Goal: Transaction & Acquisition: Purchase product/service

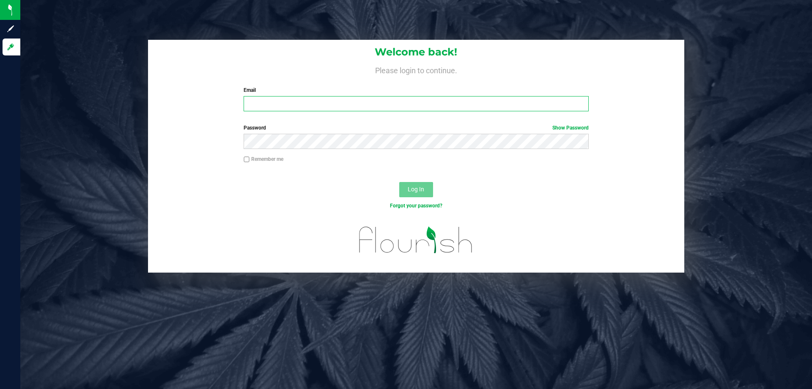
click at [339, 103] on input "Email" at bounding box center [416, 103] width 345 height 15
type input "niflores@liveparallel.com"
click at [399, 182] on button "Log In" at bounding box center [416, 189] width 34 height 15
click at [291, 107] on input "Email" at bounding box center [416, 103] width 345 height 15
paste input "n"
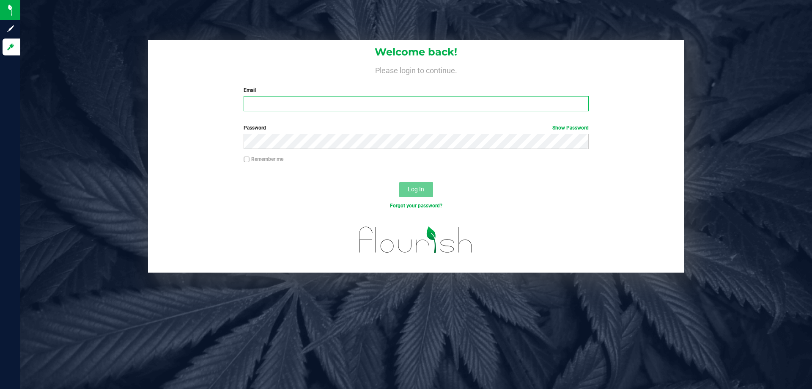
click at [349, 106] on input "Email" at bounding box center [416, 103] width 345 height 15
click at [399, 182] on button "Log In" at bounding box center [416, 189] width 34 height 15
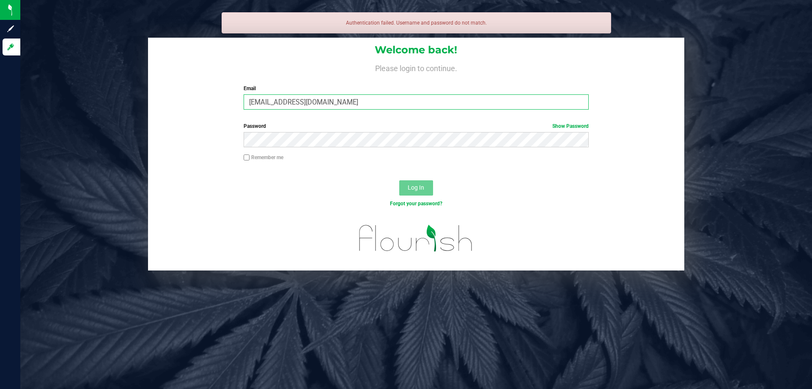
drag, startPoint x: 349, startPoint y: 106, endPoint x: 209, endPoint y: 119, distance: 141.1
click at [209, 119] on form "Welcome back! Please login to continue. Email niflores@liveparalel.com Required…" at bounding box center [416, 154] width 524 height 233
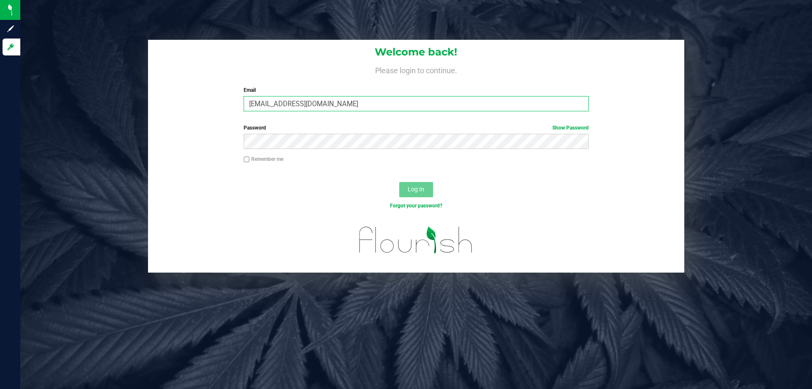
type input "[EMAIL_ADDRESS][DOMAIN_NAME]"
click at [399, 182] on button "Log In" at bounding box center [416, 189] width 34 height 15
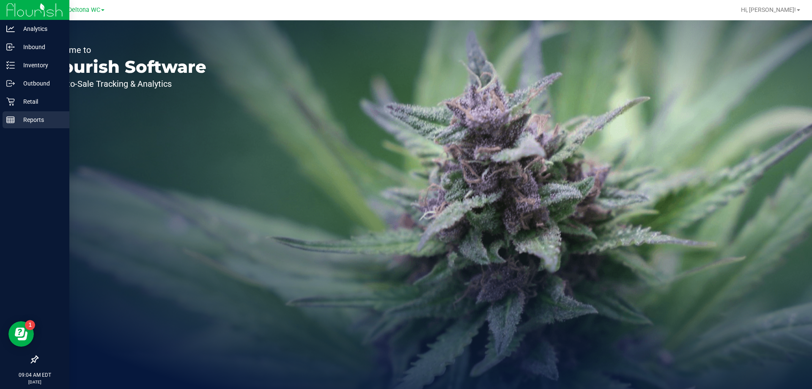
drag, startPoint x: 44, startPoint y: 118, endPoint x: 53, endPoint y: 115, distance: 9.9
click at [44, 118] on p "Reports" at bounding box center [40, 120] width 51 height 10
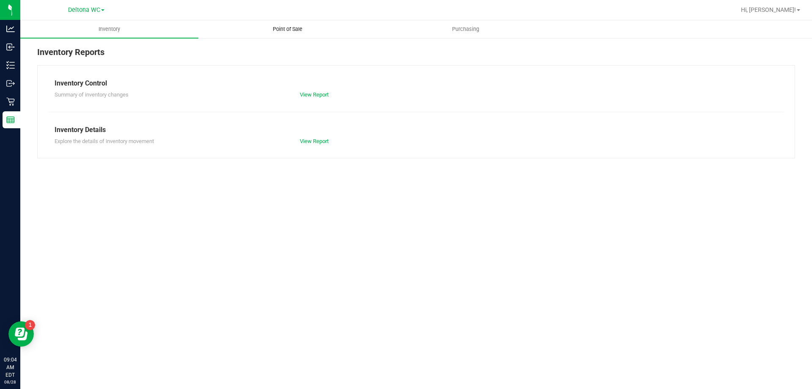
click at [294, 25] on uib-tab-heading "Point of Sale" at bounding box center [287, 29] width 177 height 17
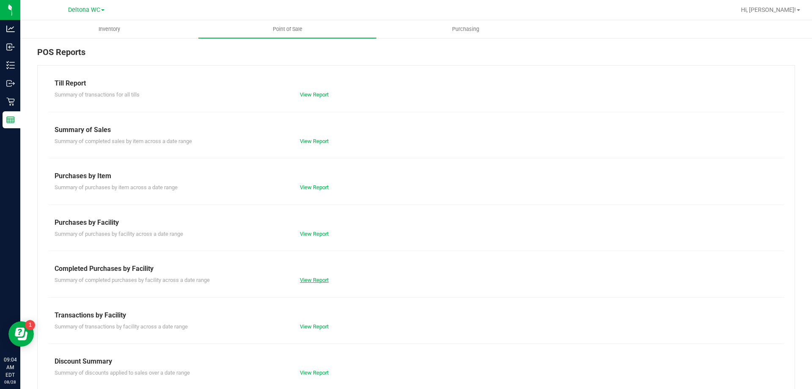
click at [305, 278] on link "View Report" at bounding box center [314, 280] width 29 height 6
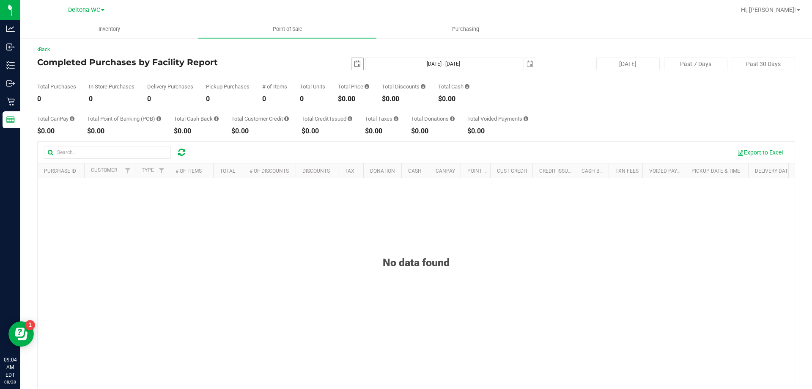
click at [354, 64] on span "select" at bounding box center [357, 63] width 7 height 7
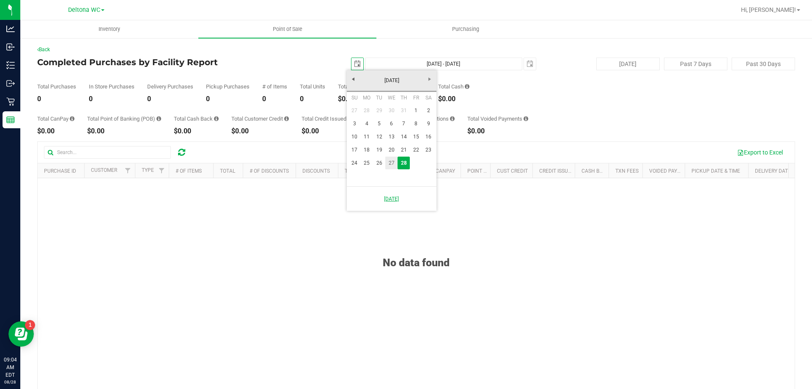
drag, startPoint x: 393, startPoint y: 164, endPoint x: 408, endPoint y: 154, distance: 18.7
click at [394, 163] on link "27" at bounding box center [391, 162] width 12 height 13
type input "2025-08-27"
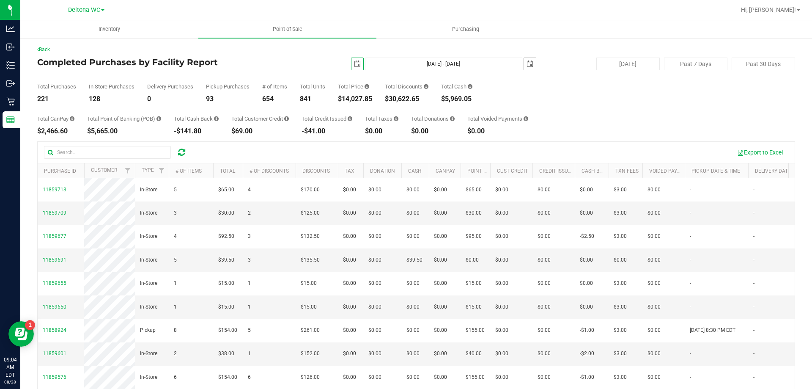
drag, startPoint x: 527, startPoint y: 65, endPoint x: 509, endPoint y: 73, distance: 19.9
click at [527, 66] on span "select" at bounding box center [530, 63] width 7 height 7
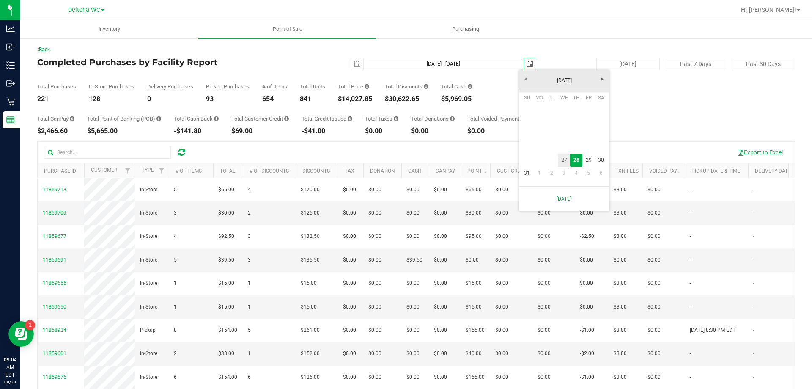
click at [565, 158] on link "27" at bounding box center [564, 160] width 12 height 13
type input "Aug 27, 2025 - Aug 27, 2025"
type input "2025-08-27"
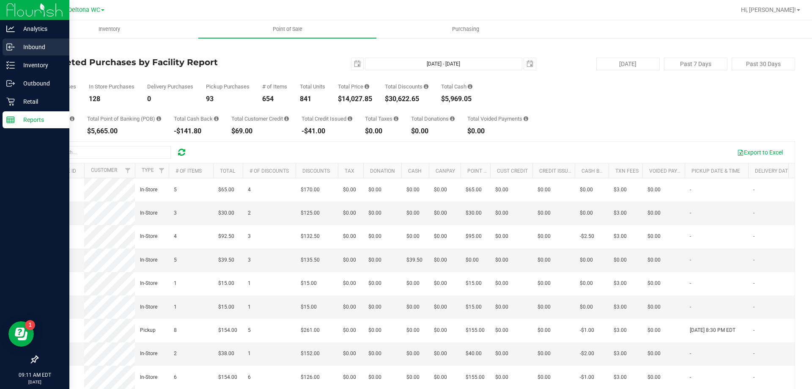
click at [41, 47] on p "Inbound" at bounding box center [40, 47] width 51 height 10
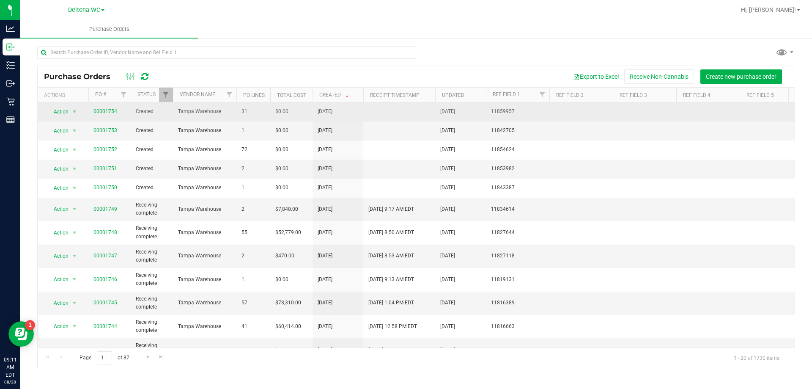
click at [102, 109] on link "00001754" at bounding box center [105, 111] width 24 height 6
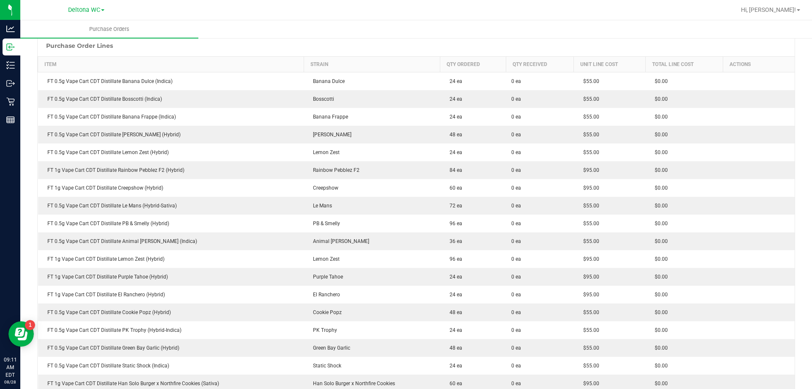
scroll to position [85, 0]
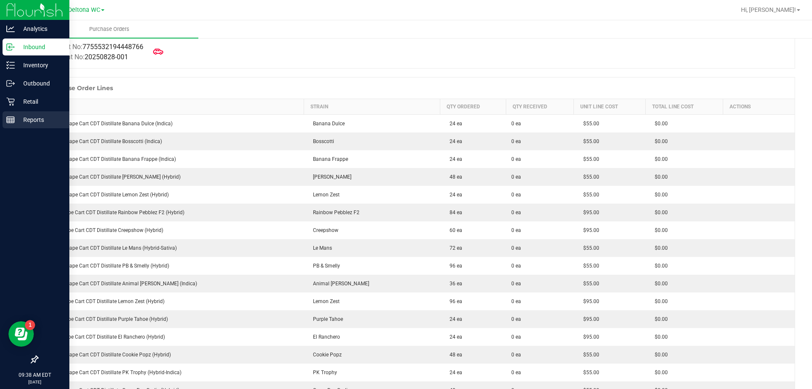
click at [34, 118] on p "Reports" at bounding box center [40, 120] width 51 height 10
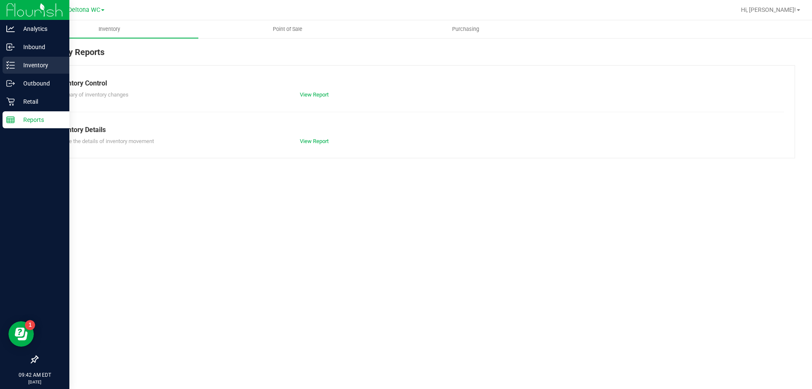
drag, startPoint x: 27, startPoint y: 66, endPoint x: 28, endPoint y: 60, distance: 6.1
click at [27, 66] on p "Inventory" at bounding box center [40, 65] width 51 height 10
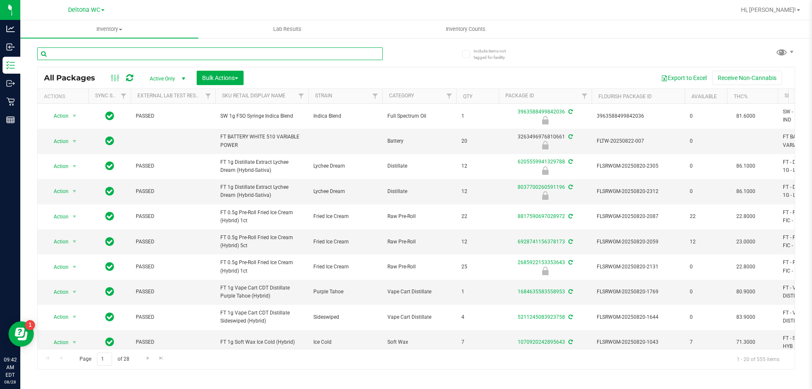
click at [150, 53] on input "text" at bounding box center [210, 53] width 346 height 13
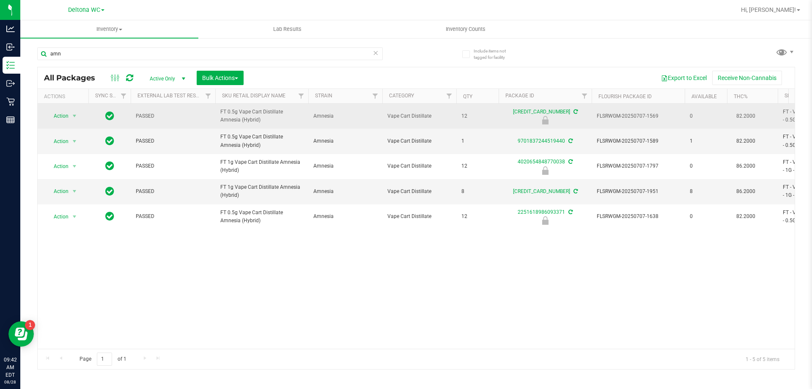
click at [264, 113] on span "FT 0.5g Vape Cart Distillate Amnesia (Hybrid)" at bounding box center [261, 116] width 83 height 16
click at [264, 112] on span "FT 0.5g Vape Cart Distillate Amnesia (Hybrid)" at bounding box center [261, 116] width 83 height 16
copy tr "FT 0.5g Vape Cart Distillate Amnesia (Hybrid)"
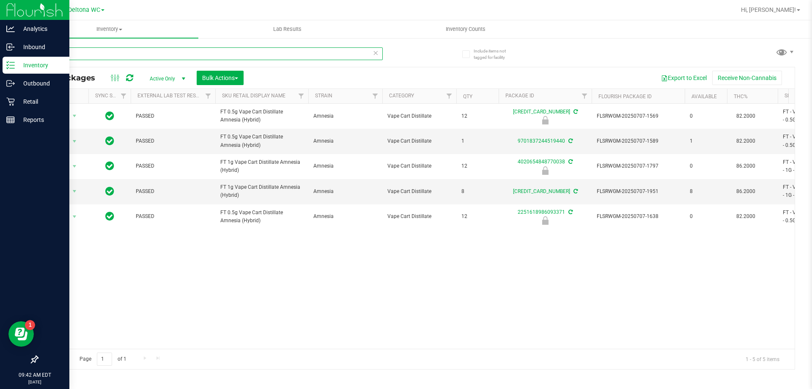
drag, startPoint x: 124, startPoint y: 54, endPoint x: 0, endPoint y: 63, distance: 123.9
click at [0, 63] on div "Analytics Inbound Inventory Outbound Retail Reports 09:42 AM EDT 08/28/2025 08/…" at bounding box center [406, 194] width 812 height 389
paste input "FT 0.5g Vape Cart Distillate Amnesia (Hybrid)"
type input "FT 0.5g Vape Cart Distillate Amnesia (Hybrid)"
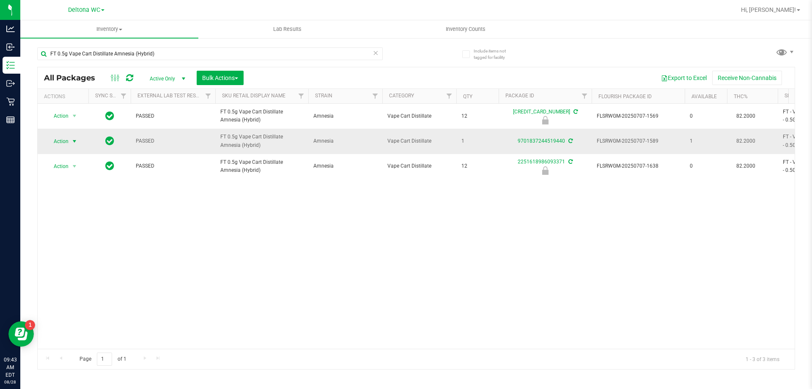
click at [64, 143] on span "Action" at bounding box center [57, 141] width 23 height 12
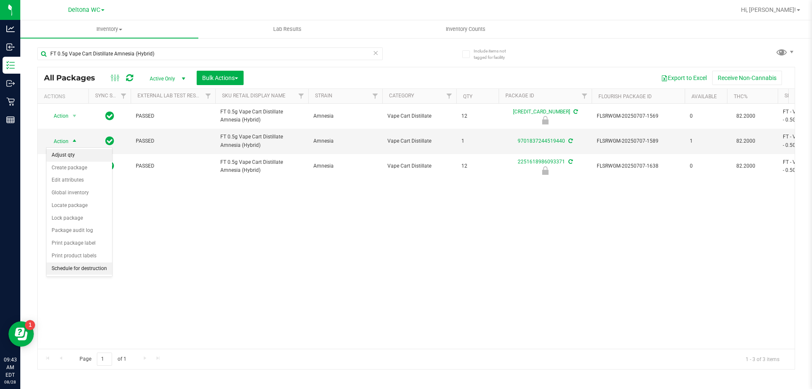
drag, startPoint x: 74, startPoint y: 156, endPoint x: 73, endPoint y: 163, distance: 7.2
click at [74, 157] on li "Adjust qty" at bounding box center [80, 155] width 66 height 13
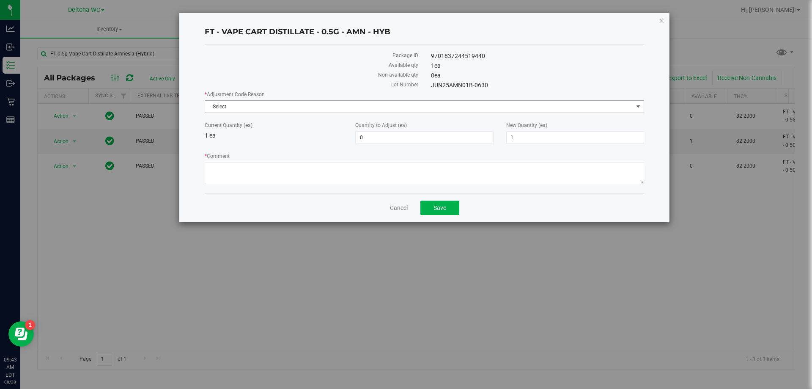
click at [302, 107] on span "Select" at bounding box center [419, 107] width 428 height 12
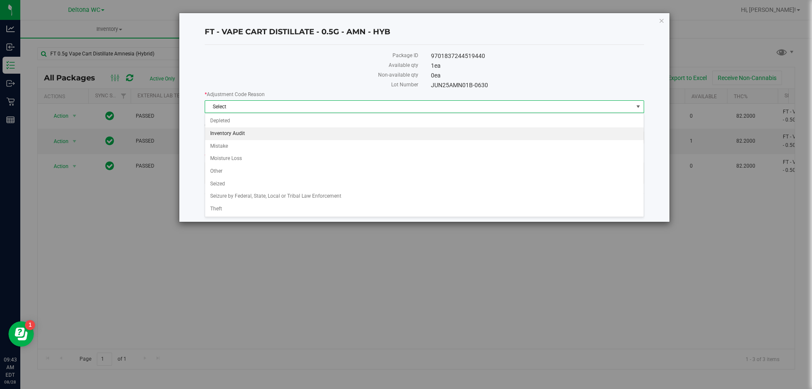
click at [240, 135] on li "Inventory Audit" at bounding box center [424, 133] width 439 height 13
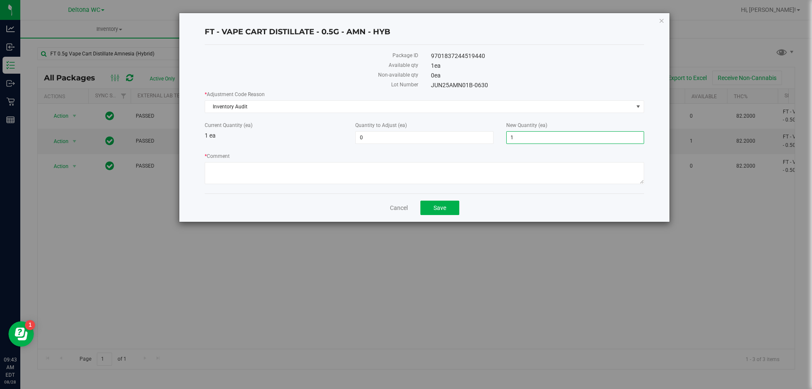
click at [525, 137] on span "1 1" at bounding box center [575, 137] width 138 height 13
type input "2"
type input "1"
type input "2"
click at [394, 169] on textarea "* Comment" at bounding box center [424, 173] width 439 height 22
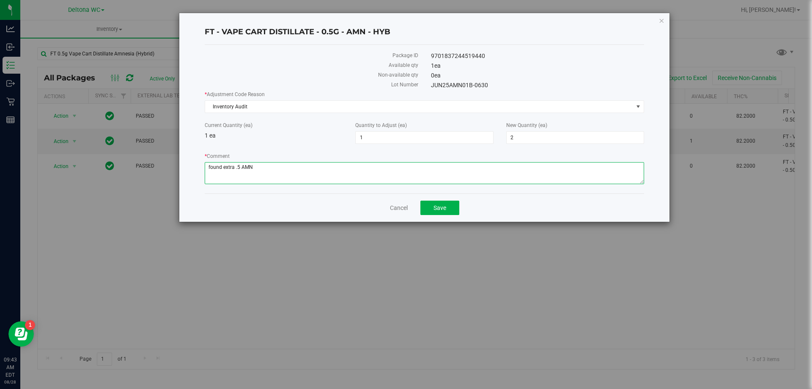
drag, startPoint x: 234, startPoint y: 166, endPoint x: 292, endPoint y: 153, distance: 59.8
click at [236, 165] on textarea "* Comment" at bounding box center [424, 173] width 439 height 22
click at [263, 165] on textarea "* Comment" at bounding box center [424, 173] width 439 height 22
type textarea "found extra .5g AMN"
click at [432, 212] on button "Save" at bounding box center [439, 207] width 39 height 14
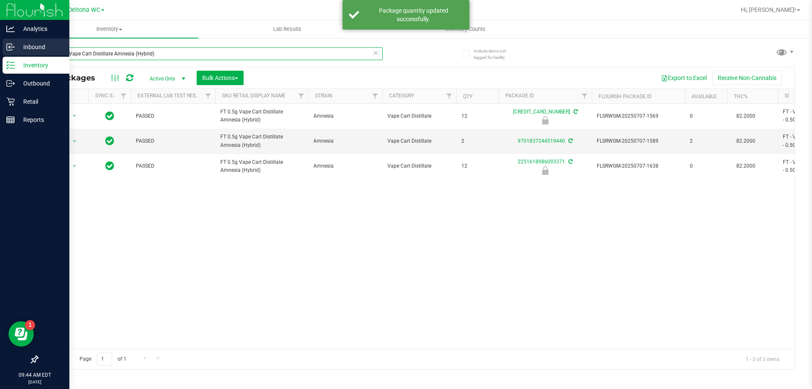
drag, startPoint x: 179, startPoint y: 55, endPoint x: 0, endPoint y: 56, distance: 178.9
click at [0, 58] on div "Analytics Inbound Inventory Outbound Retail Reports 09:44 AM EDT 08/28/2025 08/…" at bounding box center [406, 194] width 812 height 389
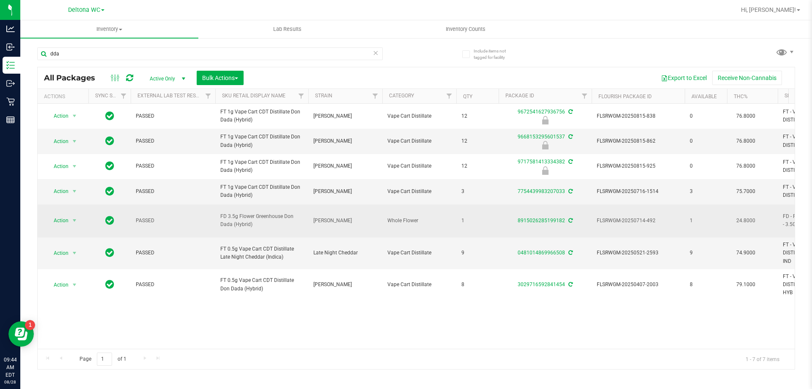
click at [241, 228] on span "FD 3.5g Flower Greenhouse Don Dada (Hybrid)" at bounding box center [261, 220] width 83 height 16
copy tr "FD 3.5g Flower Greenhouse Don Dada (Hybrid)"
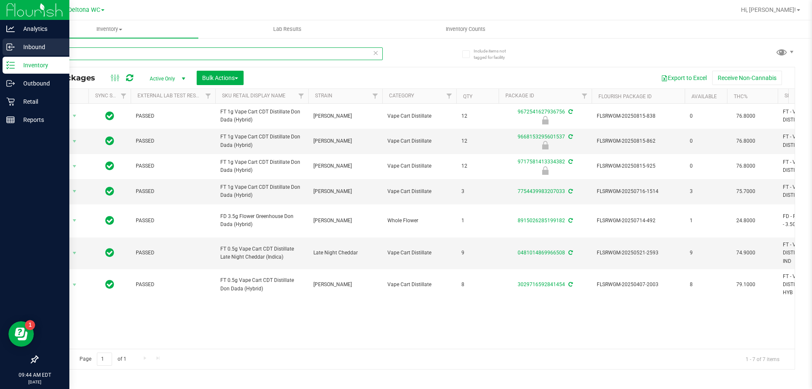
drag, startPoint x: 91, startPoint y: 52, endPoint x: 0, endPoint y: 39, distance: 91.9
click at [0, 40] on div "Analytics Inbound Inventory Outbound Retail Reports 09:44 AM EDT 08/28/2025 08/…" at bounding box center [406, 194] width 812 height 389
paste input "FD 3.5g Flower Greenhouse Don Dada (Hybrid)"
type input "FD 3.5g Flower Greenhouse Don Dada (Hybrid)"
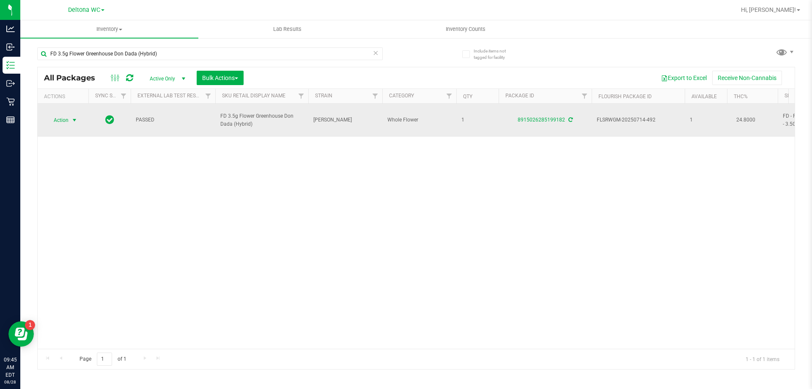
click at [66, 114] on span "Action" at bounding box center [57, 120] width 23 height 12
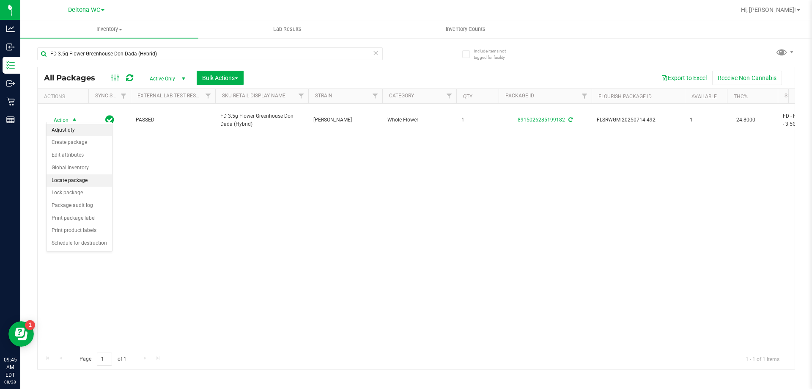
drag, startPoint x: 66, startPoint y: 129, endPoint x: 59, endPoint y: 122, distance: 10.5
click at [66, 129] on li "Adjust qty" at bounding box center [80, 130] width 66 height 13
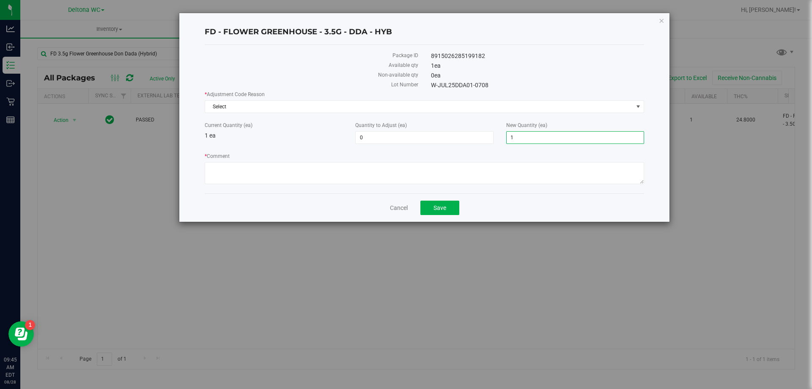
drag, startPoint x: 516, startPoint y: 140, endPoint x: 456, endPoint y: 146, distance: 61.2
click at [456, 146] on div "* Adjustment Code Reason Select Select Depleted Inventory Audit Mistake Moistur…" at bounding box center [424, 139] width 439 height 96
type input "0"
type input "-1"
type input "0"
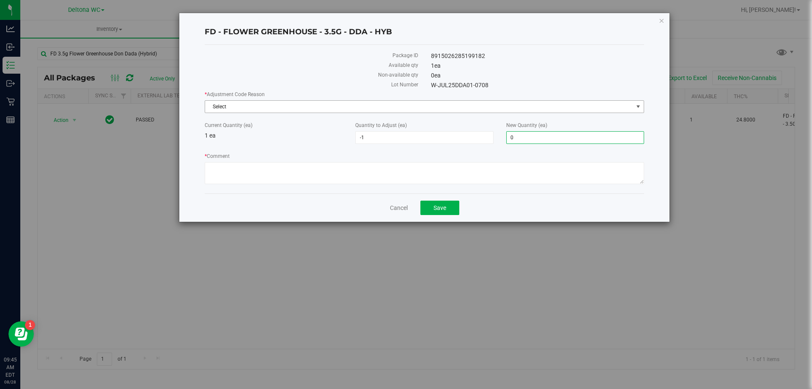
click at [465, 107] on span "Select" at bounding box center [419, 107] width 428 height 12
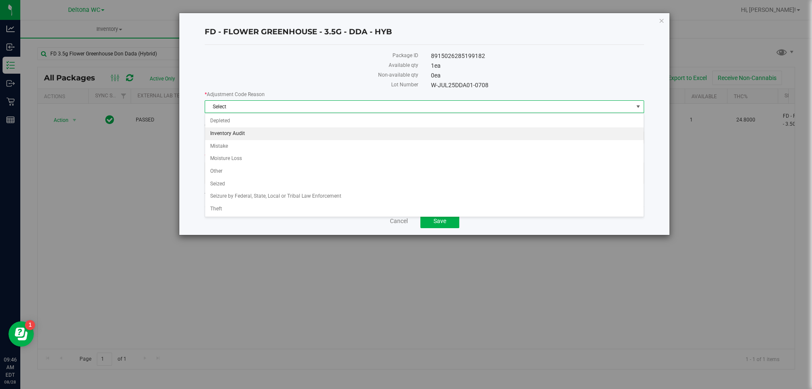
click at [257, 132] on li "Inventory Audit" at bounding box center [424, 133] width 439 height 13
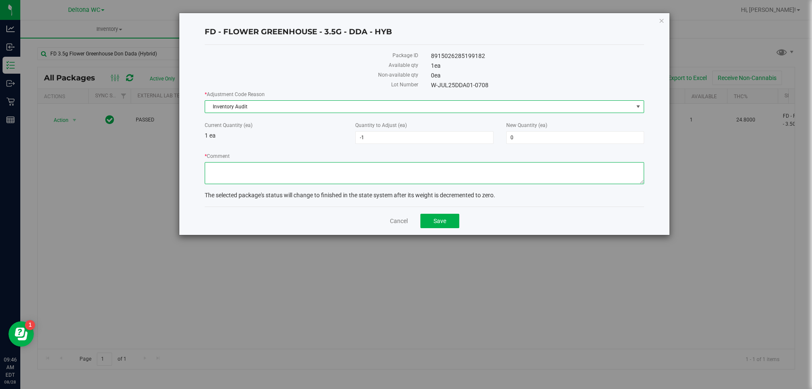
click at [456, 165] on textarea "* Comment" at bounding box center [424, 173] width 439 height 22
click at [439, 172] on textarea "* Comment" at bounding box center [424, 173] width 439 height 22
type textarea "E"
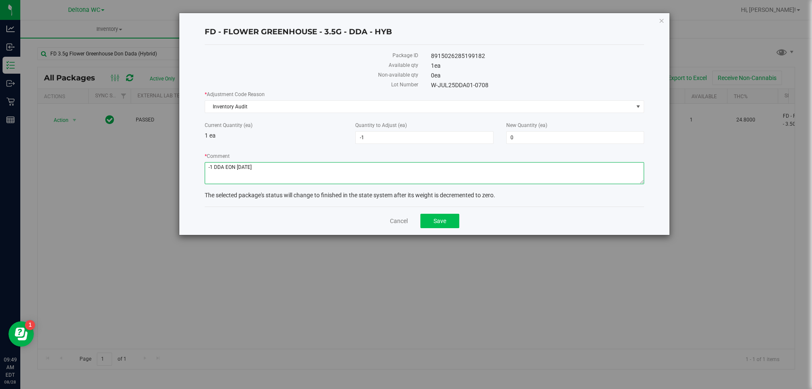
type textarea "-1 DDA EON 08/28/25"
click at [449, 224] on button "Save" at bounding box center [439, 221] width 39 height 14
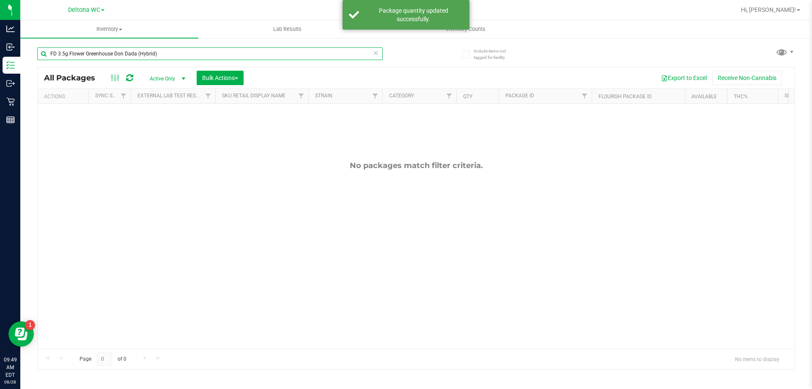
drag, startPoint x: 175, startPoint y: 55, endPoint x: 455, endPoint y: 118, distance: 287.3
click at [8, 67] on div "Analytics Inbound Inventory Outbound Retail Reports 09:49 AM EDT 08/28/2025 08/…" at bounding box center [406, 194] width 812 height 389
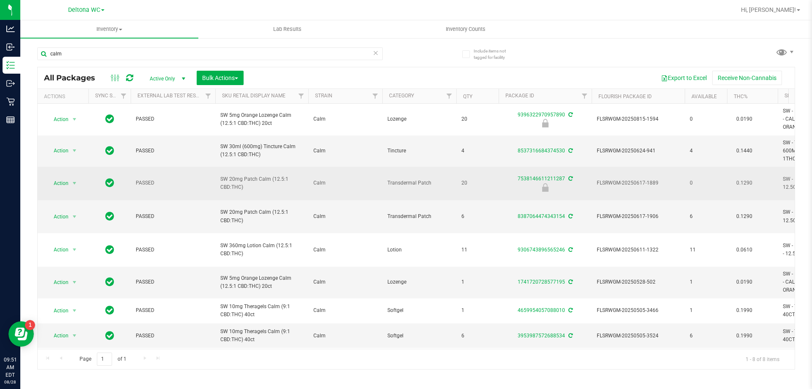
click at [262, 175] on span "SW 20mg Patch Calm (12.5:1 CBD:THC)" at bounding box center [261, 183] width 83 height 16
copy tr "SW 20mg Patch Calm (12.5:1 CBD:THC)"
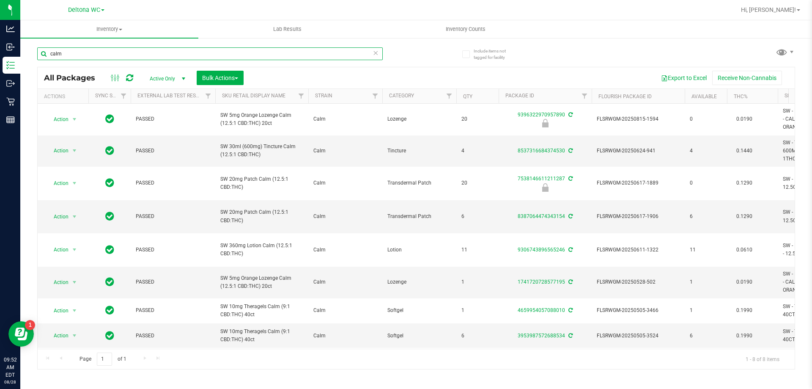
drag, startPoint x: 88, startPoint y: 54, endPoint x: 34, endPoint y: 52, distance: 54.2
click at [34, 52] on div "Include items not tagged for facility calm All Packages Active Only Active Only…" at bounding box center [416, 166] width 792 height 258
paste input "SW 20mg Patch Calm (12.5:1 CBD:THC)"
type input "SW 20mg Patch Calm (12.5:1 CBD:THC)"
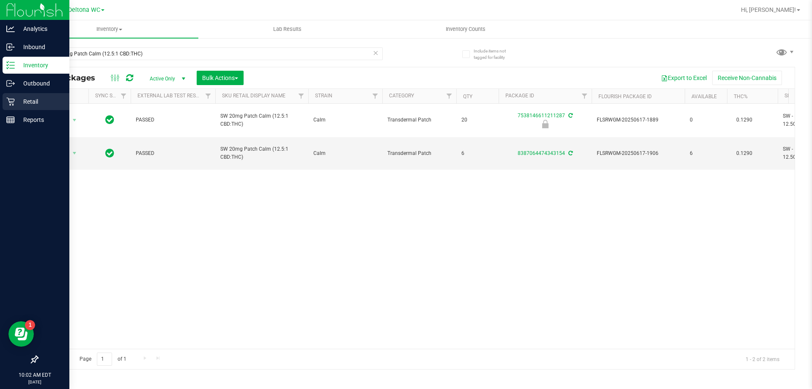
drag, startPoint x: 33, startPoint y: 100, endPoint x: 31, endPoint y: 106, distance: 5.8
click at [32, 100] on p "Retail" at bounding box center [40, 101] width 51 height 10
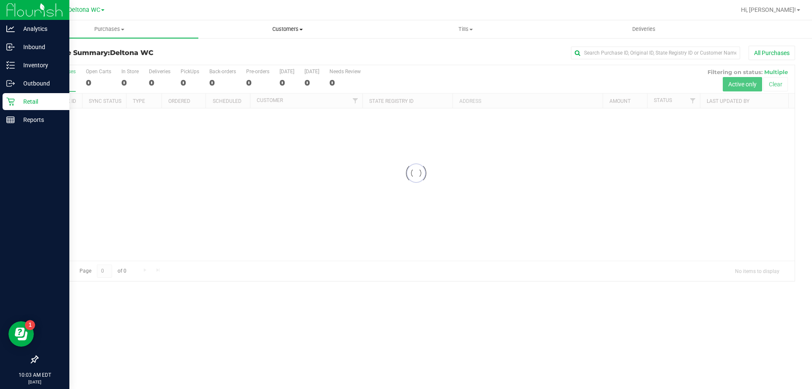
click at [299, 30] on span "Customers" at bounding box center [287, 29] width 177 height 8
click at [238, 51] on span "All customers" at bounding box center [228, 50] width 61 height 7
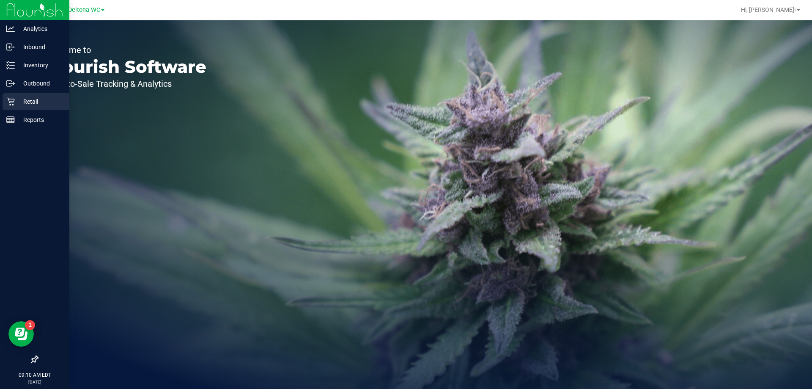
drag, startPoint x: 32, startPoint y: 103, endPoint x: 45, endPoint y: 99, distance: 13.9
click at [33, 103] on p "Retail" at bounding box center [40, 101] width 51 height 10
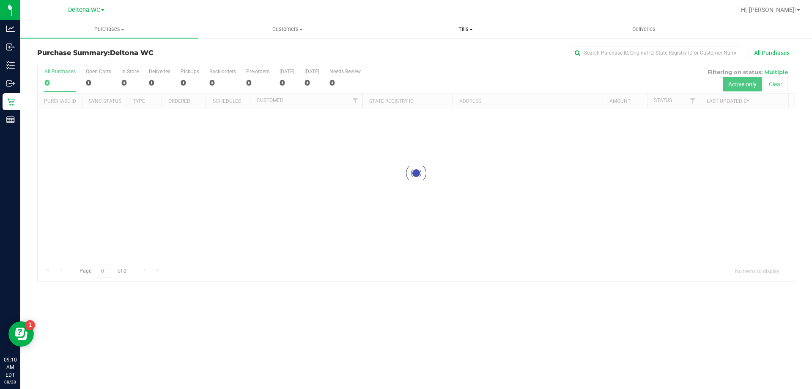
click at [464, 26] on span "Tills" at bounding box center [465, 29] width 177 height 8
click at [425, 51] on span "Manage tills" at bounding box center [404, 50] width 57 height 7
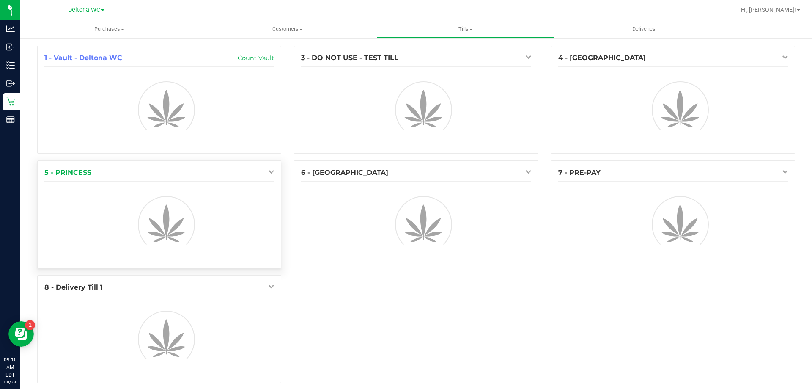
click at [270, 170] on icon at bounding box center [271, 171] width 6 height 6
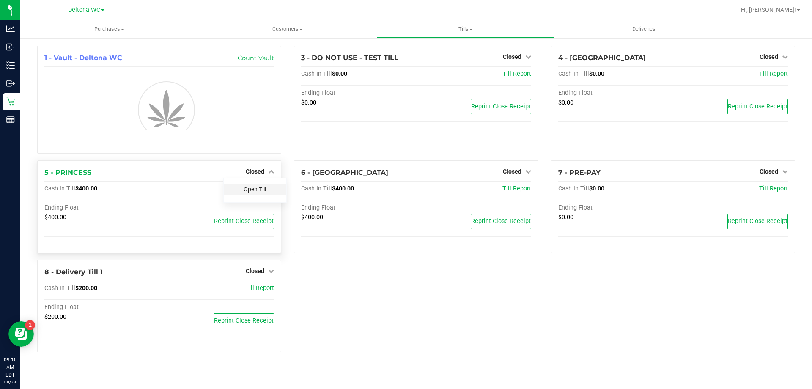
click at [251, 191] on link "Open Till" at bounding box center [255, 189] width 22 height 7
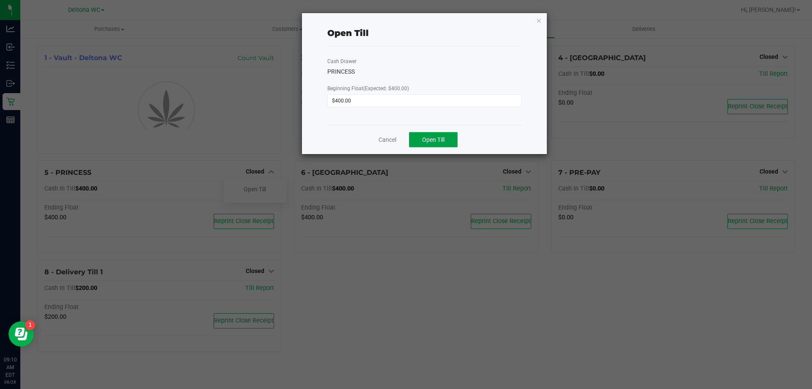
click at [422, 136] on span "Open Till" at bounding box center [433, 139] width 22 height 7
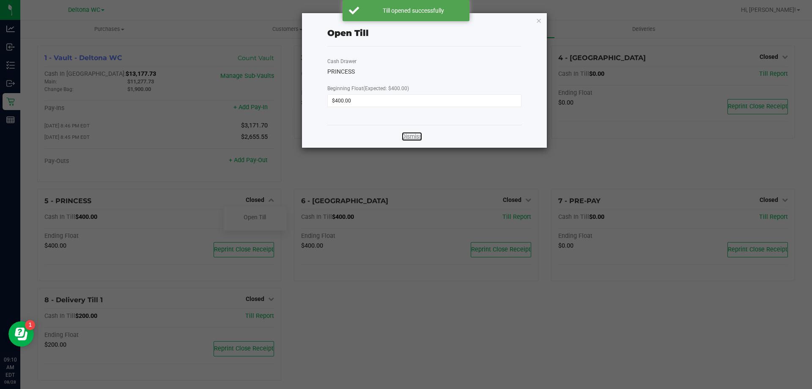
drag, startPoint x: 416, startPoint y: 136, endPoint x: 404, endPoint y: 139, distance: 13.0
click at [415, 136] on link "Dismiss" at bounding box center [412, 136] width 20 height 9
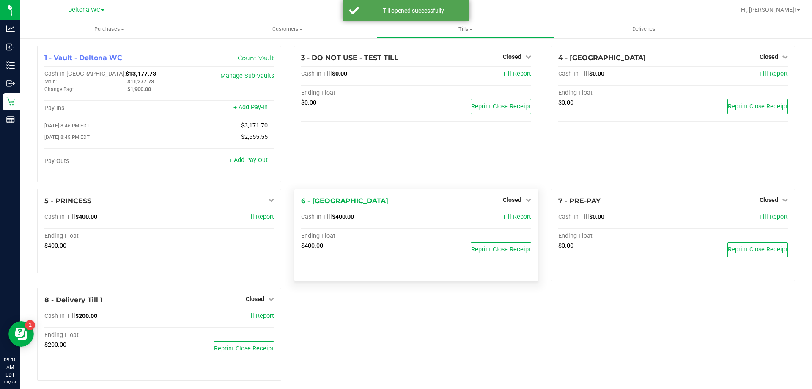
drag, startPoint x: 510, startPoint y: 199, endPoint x: 516, endPoint y: 206, distance: 9.9
click at [511, 198] on span "Closed" at bounding box center [512, 199] width 19 height 7
click at [510, 218] on link "Open Till" at bounding box center [512, 217] width 22 height 7
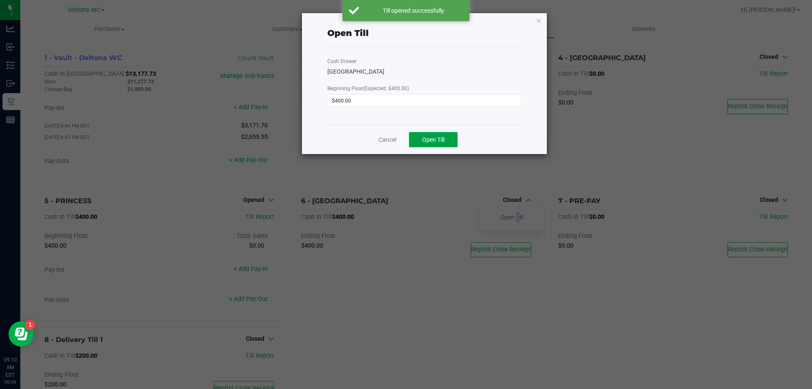
drag, startPoint x: 424, startPoint y: 139, endPoint x: 429, endPoint y: 149, distance: 11.2
click at [425, 139] on span "Open Till" at bounding box center [433, 139] width 22 height 7
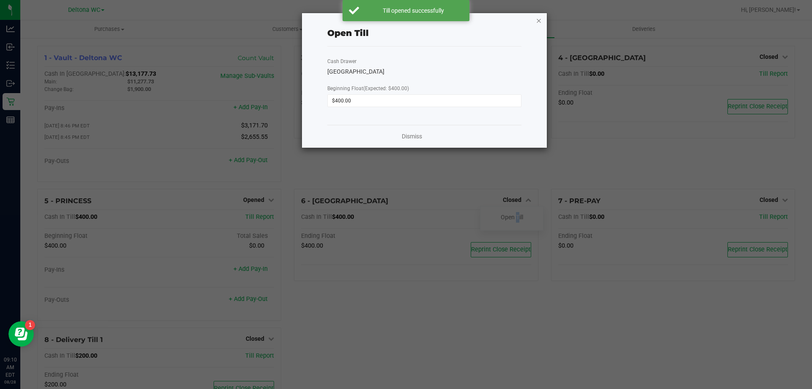
click at [539, 22] on icon "button" at bounding box center [539, 20] width 6 height 10
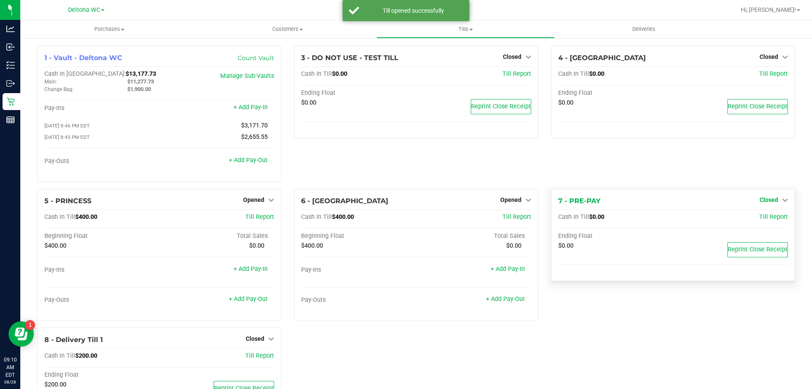
click at [764, 203] on span "Closed" at bounding box center [769, 199] width 19 height 7
click at [760, 219] on link "Open Till" at bounding box center [769, 217] width 22 height 7
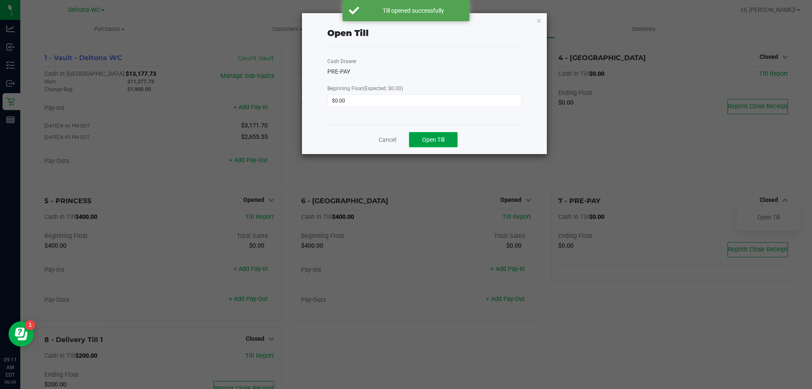
click at [445, 136] on span "Open Till" at bounding box center [433, 139] width 22 height 7
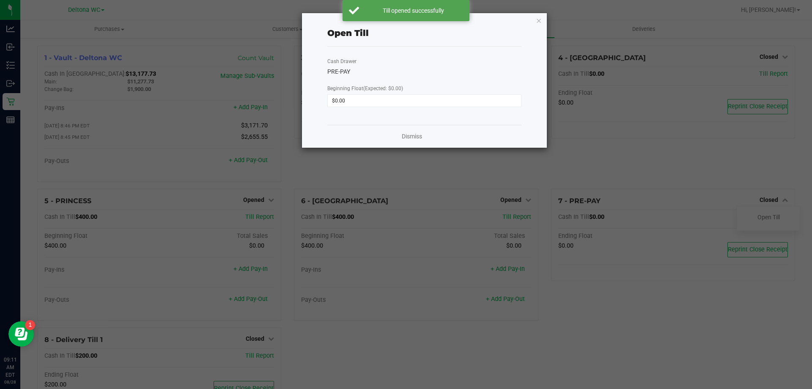
click at [541, 22] on icon "button" at bounding box center [539, 20] width 6 height 10
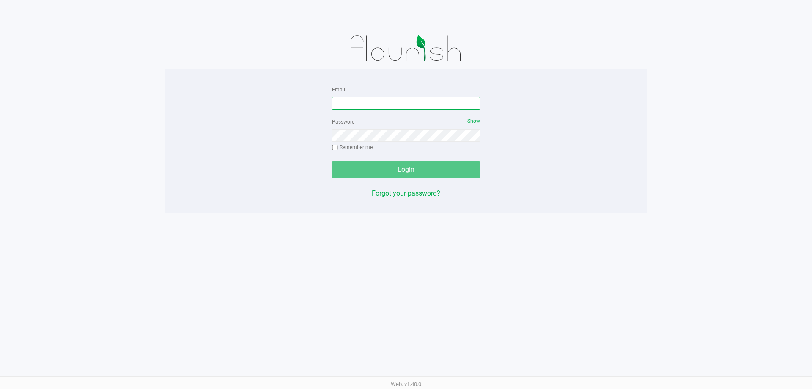
click at [386, 99] on input "Email" at bounding box center [406, 103] width 148 height 13
type input "[EMAIL_ADDRESS][DOMAIN_NAME]"
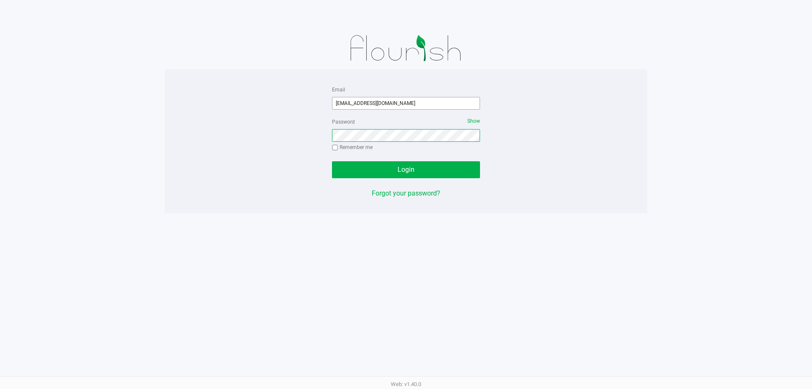
click at [332, 161] on button "Login" at bounding box center [406, 169] width 148 height 17
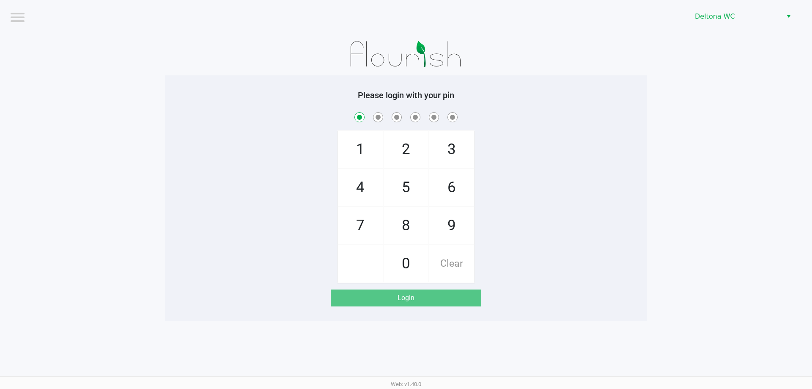
checkbox input "true"
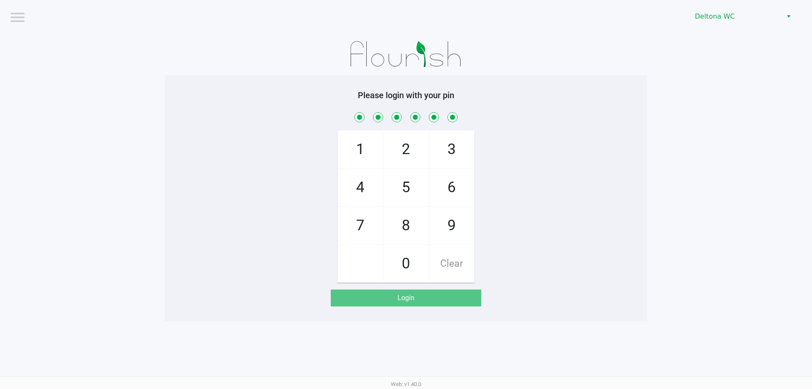
checkbox input "true"
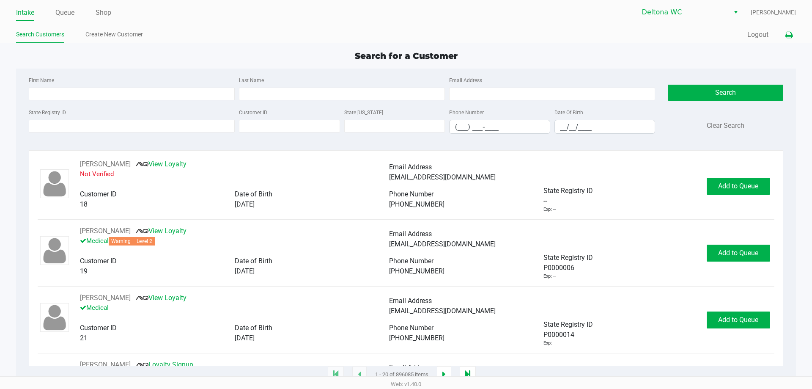
click at [790, 35] on icon at bounding box center [788, 35] width 7 height 6
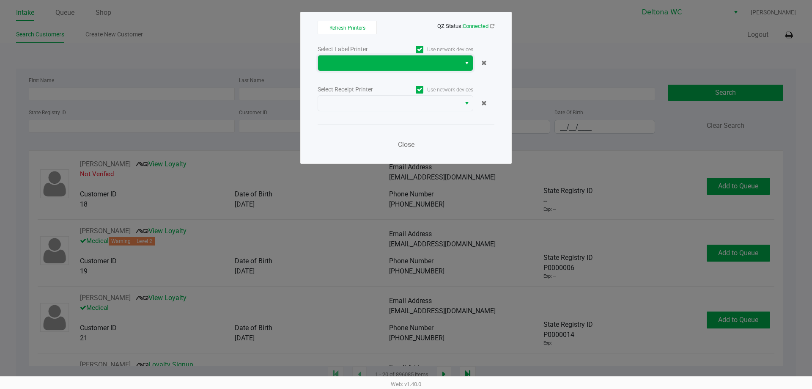
click at [414, 65] on span at bounding box center [389, 63] width 132 height 10
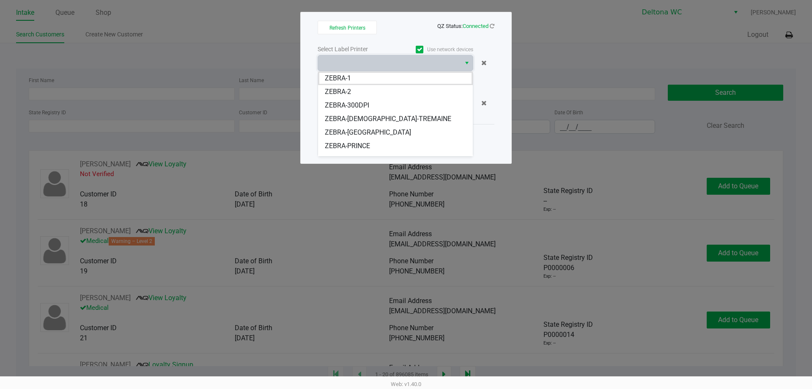
click at [375, 144] on li "ZEBRA-PRINCE" at bounding box center [395, 146] width 155 height 14
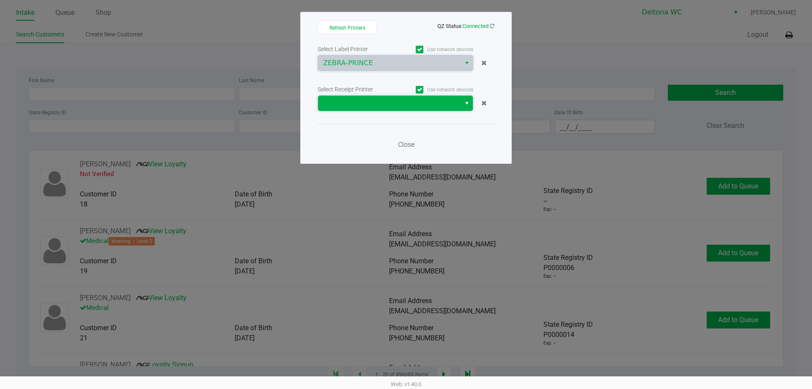
click at [382, 106] on span at bounding box center [389, 103] width 132 height 10
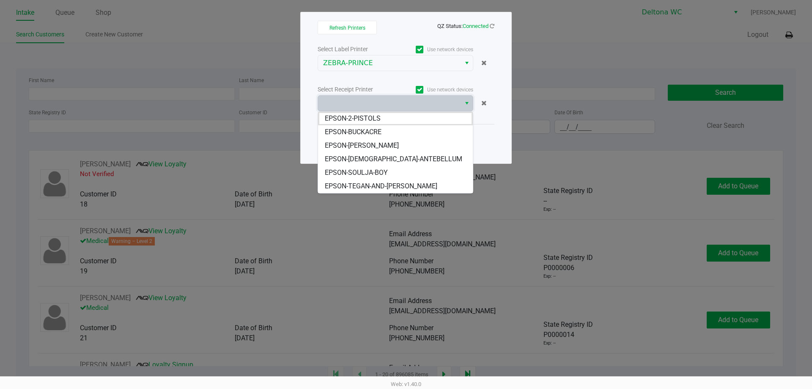
click at [380, 132] on span "EPSON-BUCKACRE" at bounding box center [353, 132] width 57 height 10
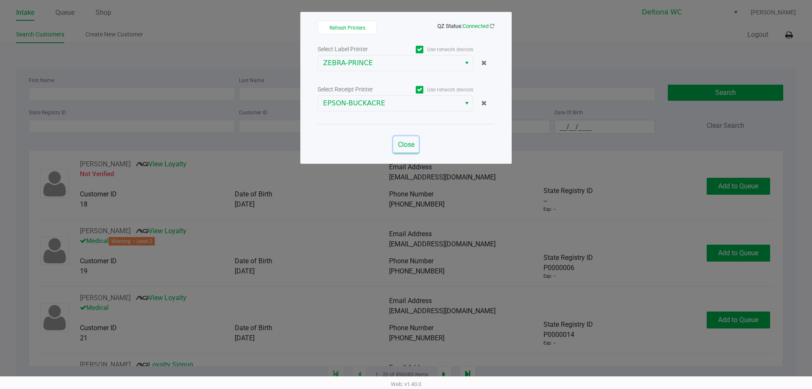
click at [402, 144] on span "Close" at bounding box center [406, 144] width 16 height 8
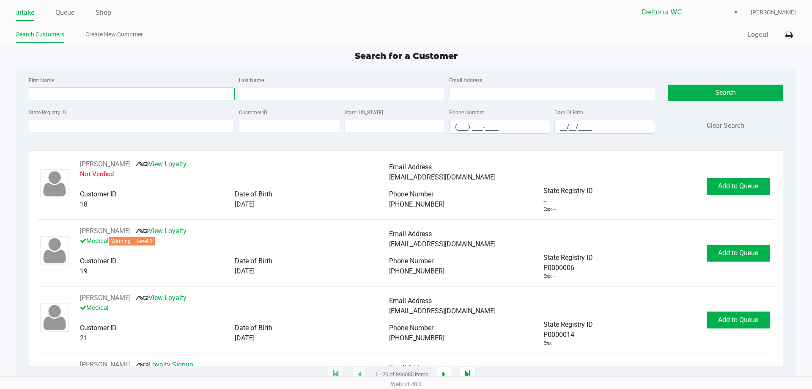
click at [71, 91] on input "First Name" at bounding box center [132, 94] width 206 height 13
type input "[PERSON_NAME]"
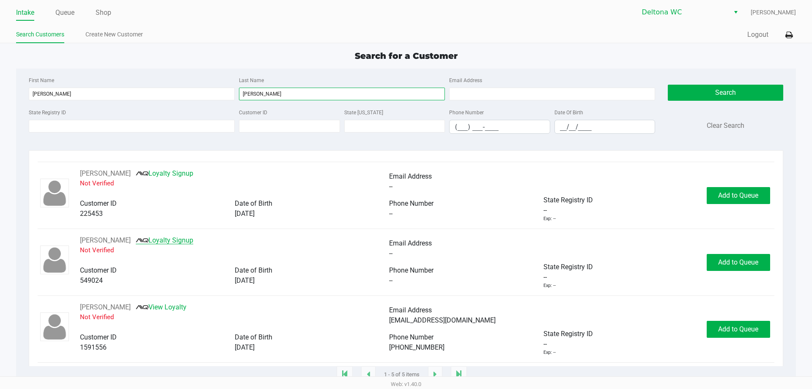
scroll to position [127, 0]
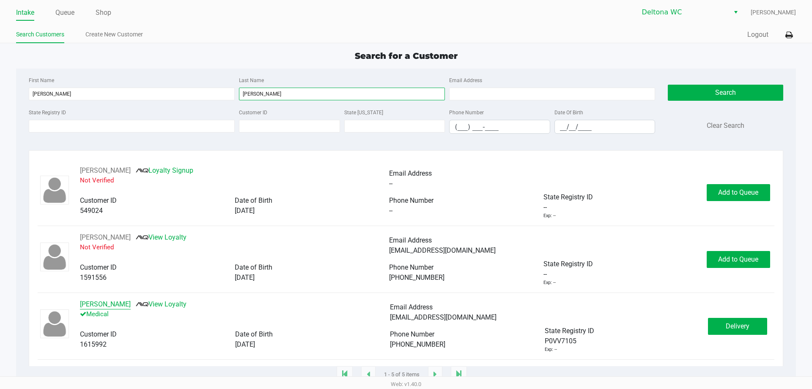
type input "[PERSON_NAME]"
click at [108, 303] on button "[PERSON_NAME]" at bounding box center [105, 304] width 51 height 10
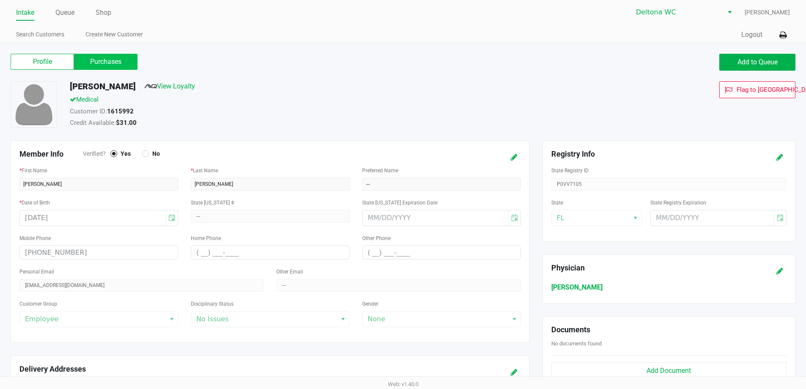
click at [111, 64] on label "Purchases" at bounding box center [105, 62] width 63 height 16
click at [0, 0] on 1 "Purchases" at bounding box center [0, 0] width 0 height 0
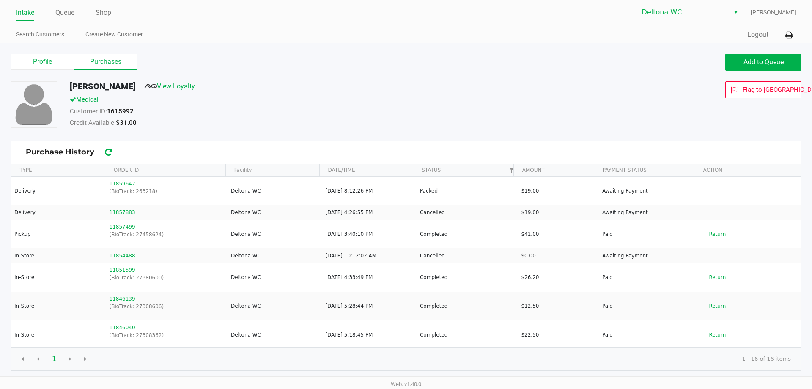
drag, startPoint x: 659, startPoint y: 188, endPoint x: 0, endPoint y: 198, distance: 658.6
click at [0, 198] on div "Profile Purchases Add to Queue [PERSON_NAME] View Loyalty Medical Customer ID: …" at bounding box center [406, 211] width 812 height 336
click at [635, 145] on kendo-grid-toolbar "Purchase History" at bounding box center [406, 152] width 790 height 23
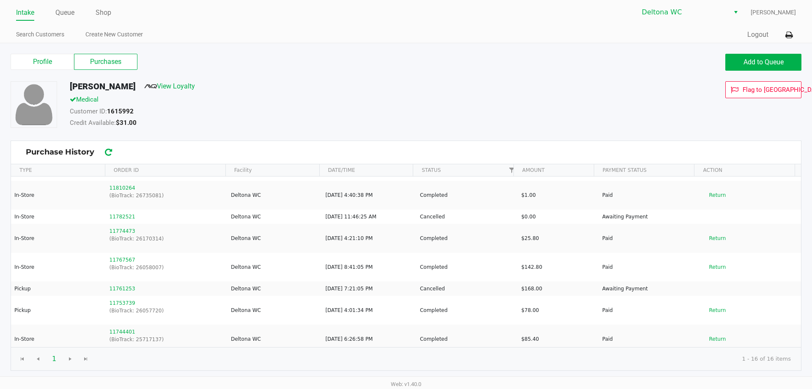
scroll to position [232, 0]
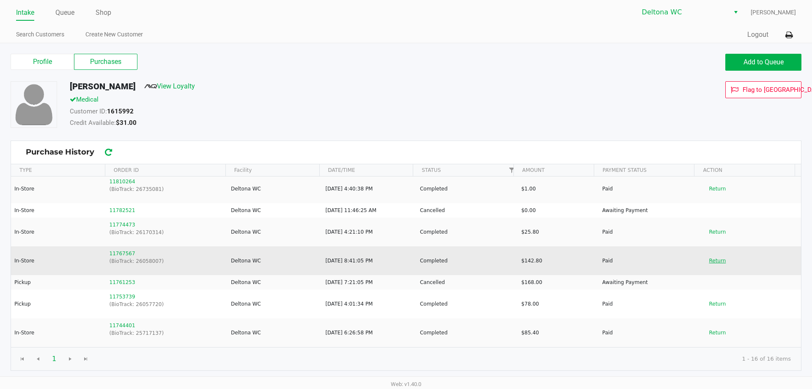
click at [710, 261] on button "Return" at bounding box center [717, 261] width 28 height 14
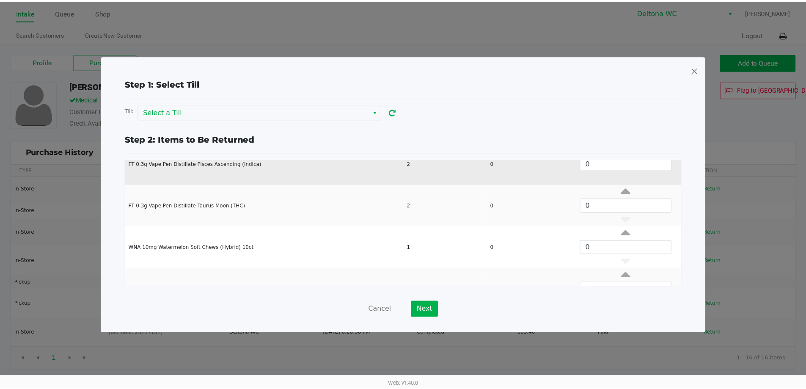
scroll to position [251, 0]
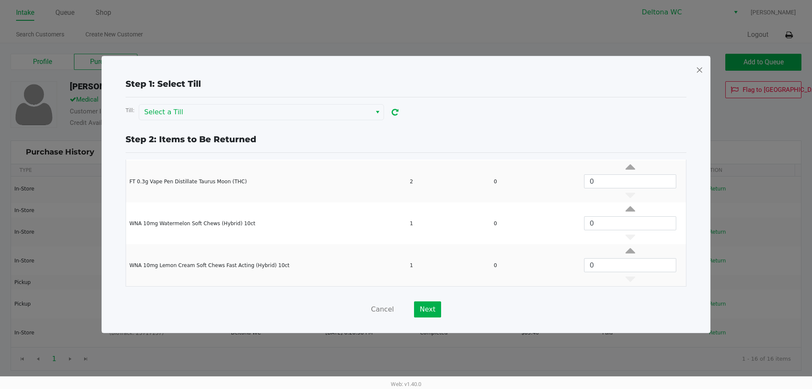
drag, startPoint x: 695, startPoint y: 69, endPoint x: 695, endPoint y: 78, distance: 9.3
click at [696, 69] on span at bounding box center [700, 70] width 8 height 14
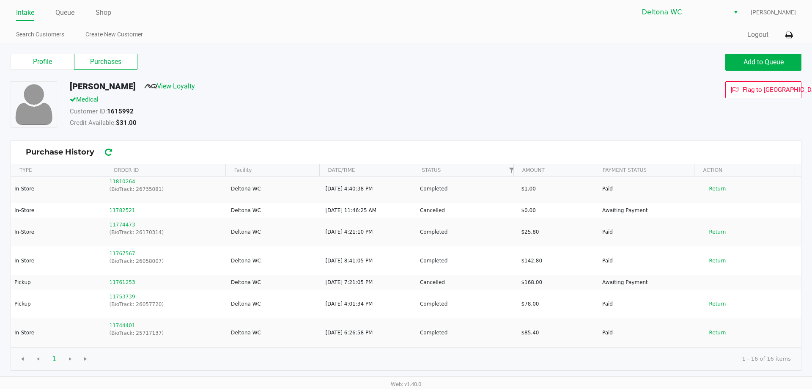
click at [317, 82] on div "[PERSON_NAME] View Loyalty" at bounding box center [311, 88] width 496 height 14
click at [59, 13] on link "Queue" at bounding box center [64, 13] width 19 height 12
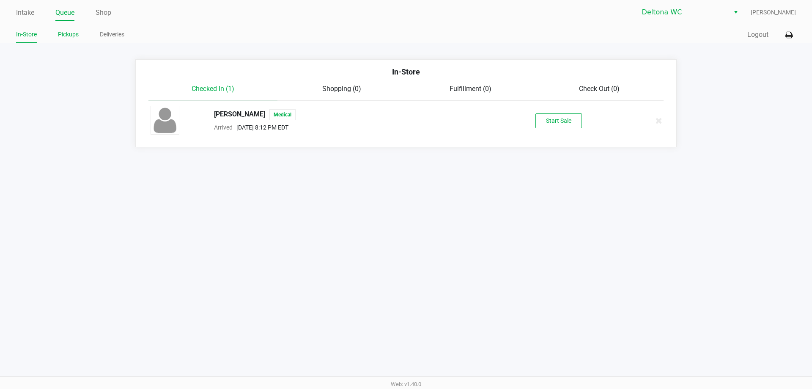
drag, startPoint x: 72, startPoint y: 36, endPoint x: 73, endPoint y: 40, distance: 4.7
click at [73, 36] on link "Pickups" at bounding box center [68, 34] width 21 height 11
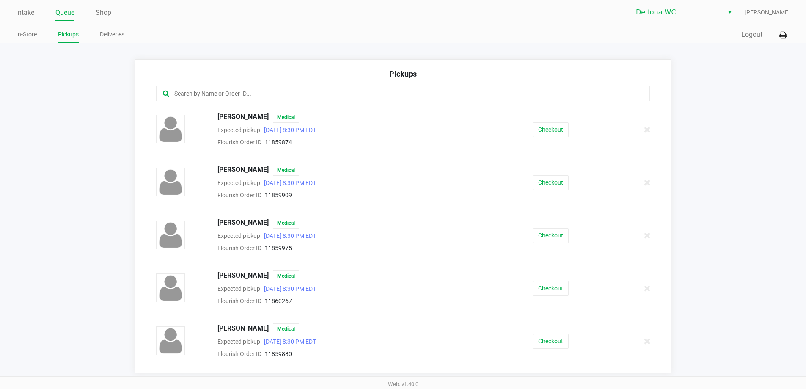
click at [295, 90] on input "text" at bounding box center [389, 94] width 432 height 10
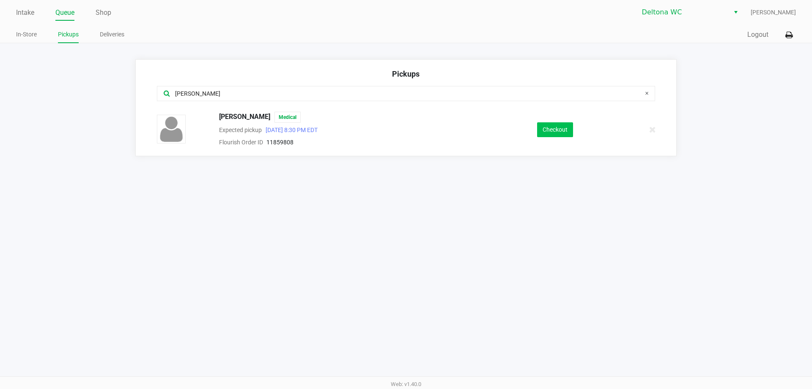
type input "[PERSON_NAME]"
click at [544, 133] on button "Checkout" at bounding box center [555, 129] width 36 height 15
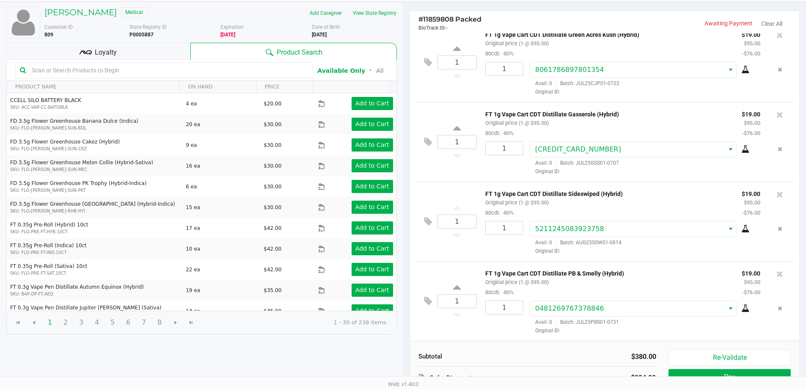
scroll to position [87, 0]
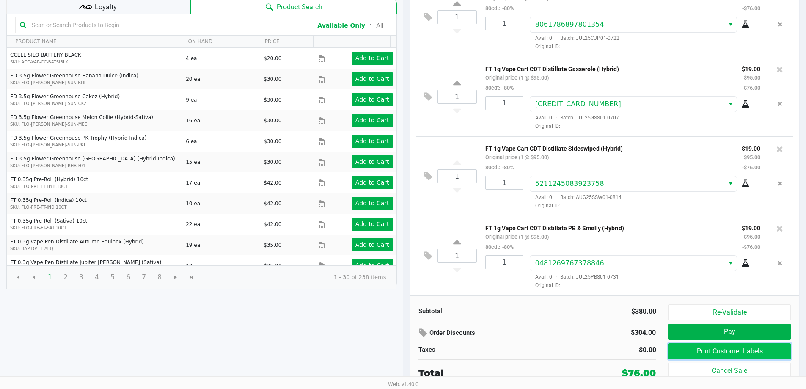
click at [687, 353] on button "Print Customer Labels" at bounding box center [729, 351] width 122 height 16
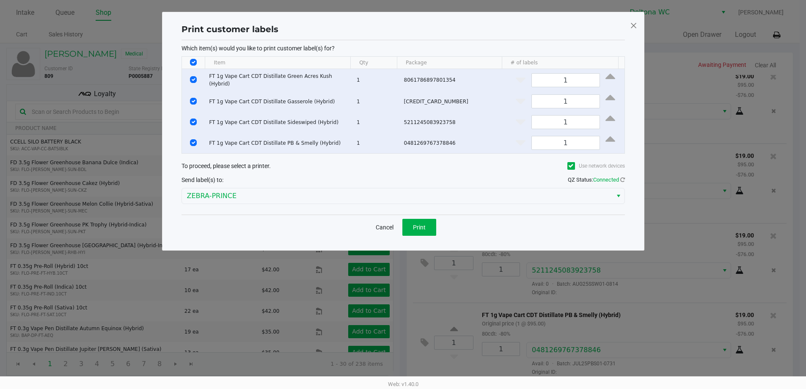
scroll to position [0, 0]
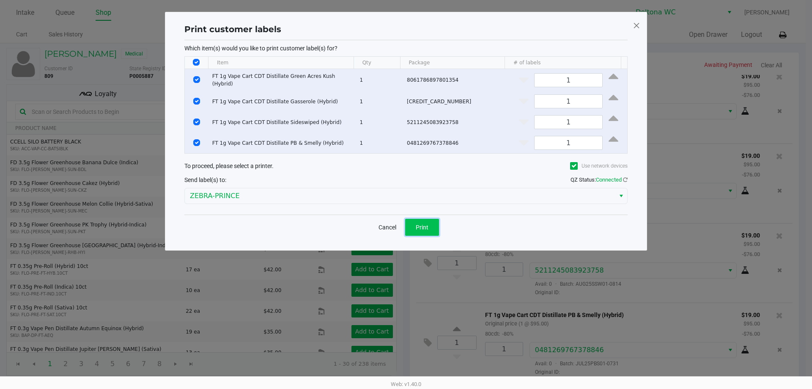
click at [420, 231] on span "Print" at bounding box center [422, 227] width 13 height 7
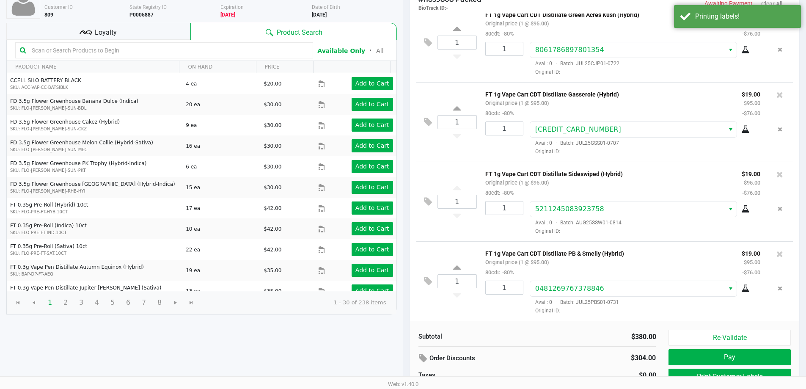
scroll to position [87, 0]
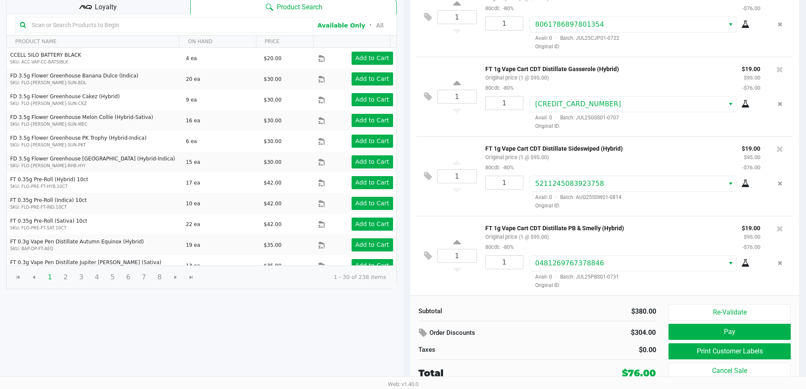
click at [668, 157] on div "FT 1g Vape Cart CDT Distillate Sideswiped (Hybrid) Original price (1 @ $95.00) …" at bounding box center [607, 157] width 256 height 29
click at [697, 335] on button "Pay" at bounding box center [729, 332] width 122 height 16
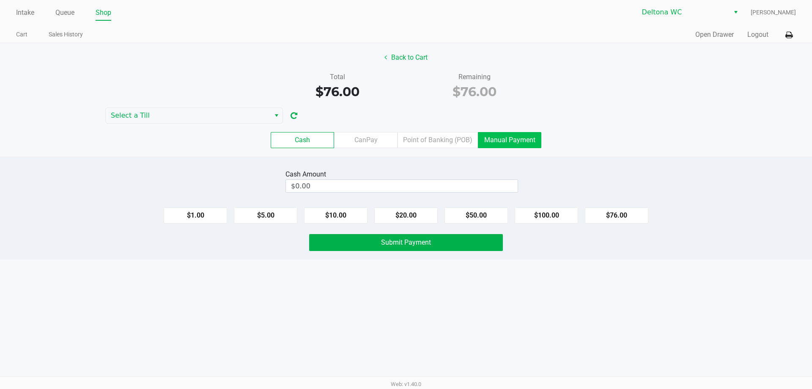
click at [499, 143] on label "Manual Payment" at bounding box center [509, 140] width 63 height 16
click at [0, 0] on 8 "Manual Payment" at bounding box center [0, 0] width 0 height 0
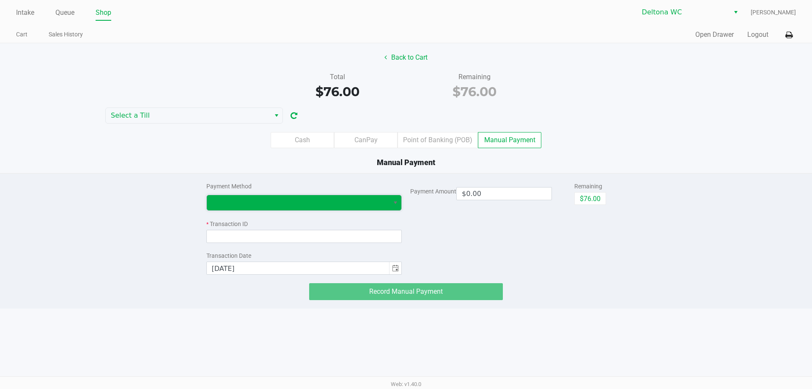
click at [310, 198] on span at bounding box center [298, 203] width 173 height 10
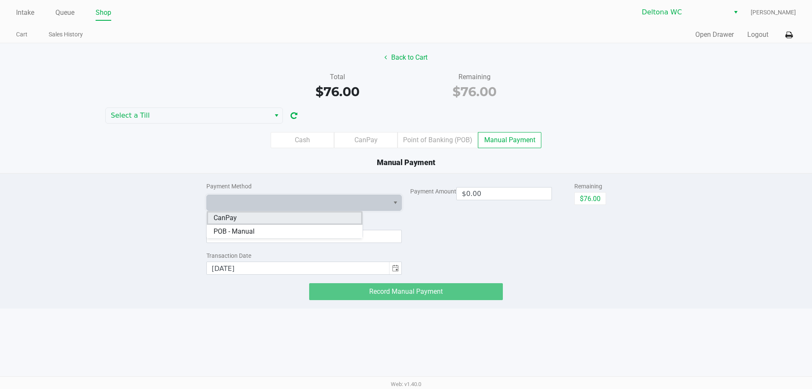
click at [246, 217] on li "CanPay" at bounding box center [285, 218] width 156 height 14
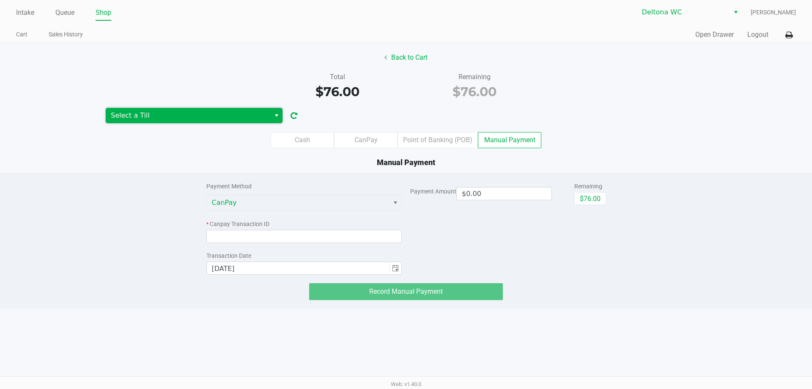
click at [191, 111] on span "Select a Till" at bounding box center [188, 115] width 154 height 10
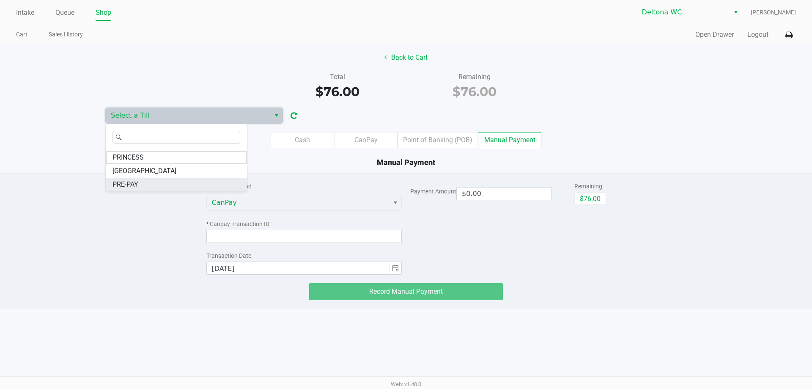
click at [162, 180] on li "PRE-PAY" at bounding box center [176, 185] width 141 height 14
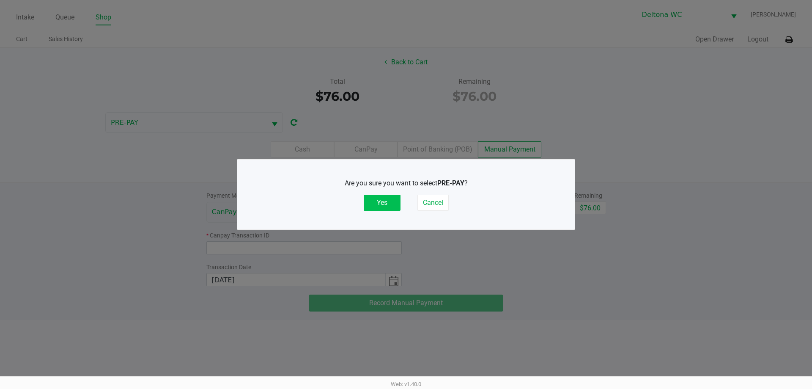
click at [389, 201] on button "Yes" at bounding box center [382, 203] width 37 height 16
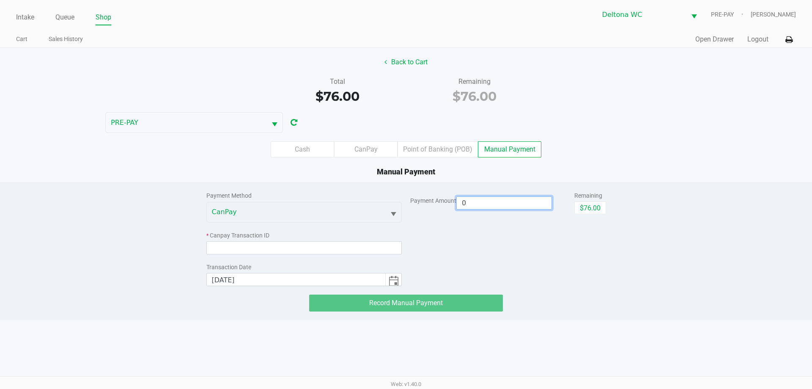
click at [486, 201] on input "0" at bounding box center [504, 203] width 95 height 12
drag, startPoint x: 602, startPoint y: 208, endPoint x: 571, endPoint y: 223, distance: 34.6
click at [602, 208] on button "$76.00" at bounding box center [590, 207] width 32 height 13
type input "$76.00"
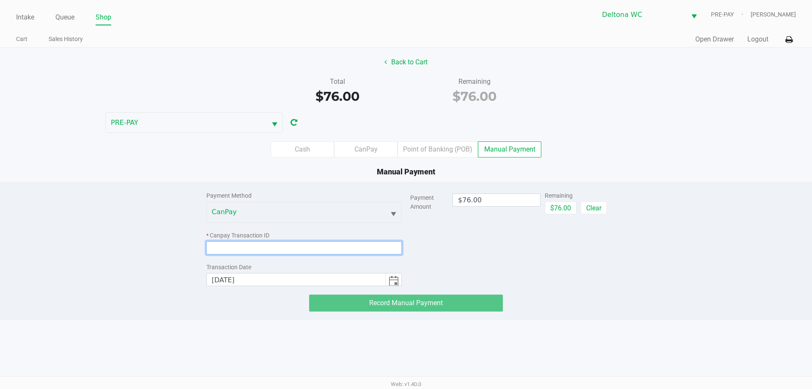
click at [329, 252] on input at bounding box center [304, 247] width 196 height 13
paste input "E6I9I3A0A7IV"
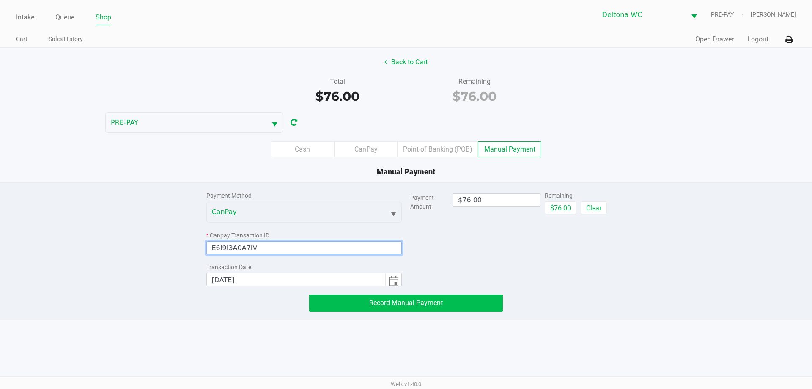
type input "E6I9I3A0A7IV"
click at [423, 305] on span "Record Manual Payment" at bounding box center [406, 303] width 74 height 8
